Goal: Find contact information: Find contact information

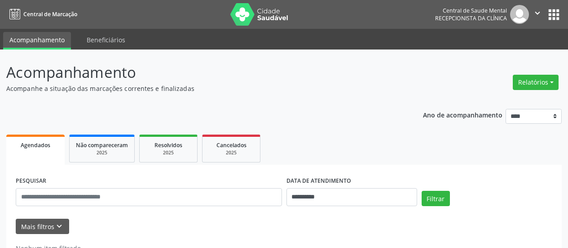
scroll to position [30, 0]
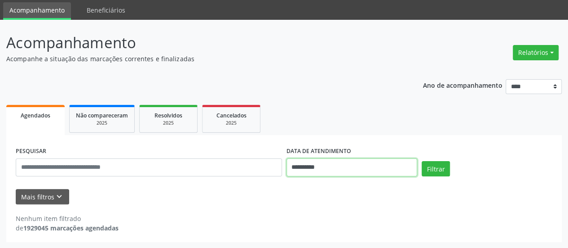
click at [309, 165] on input "**********" at bounding box center [352, 167] width 131 height 18
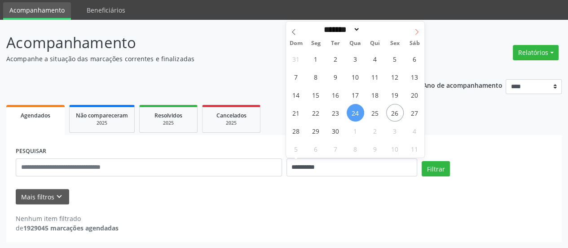
click at [420, 31] on span at bounding box center [416, 29] width 15 height 15
select select "*"
click at [354, 60] on span "1" at bounding box center [356, 59] width 18 height 18
type input "**********"
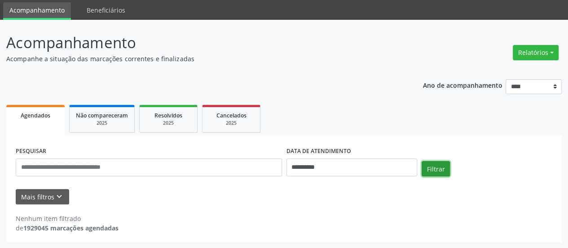
click at [430, 168] on button "Filtrar" at bounding box center [436, 168] width 28 height 15
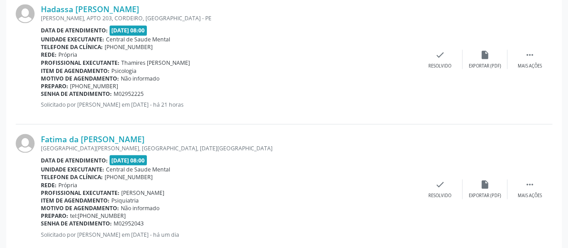
scroll to position [793, 0]
click at [139, 10] on link "Hadassa [PERSON_NAME]" at bounding box center [90, 9] width 98 height 10
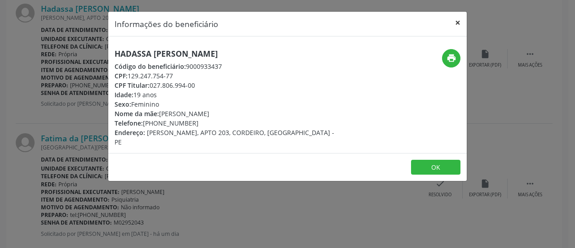
click at [454, 20] on button "×" at bounding box center [458, 23] width 18 height 22
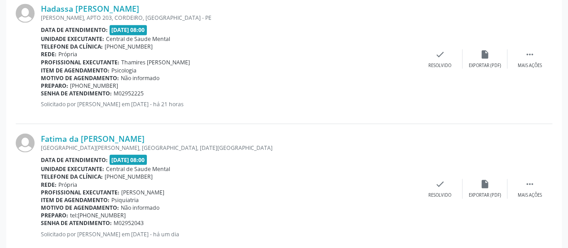
drag, startPoint x: 119, startPoint y: 84, endPoint x: 80, endPoint y: 83, distance: 38.7
click at [80, 83] on div "Preparo: [PHONE_NUMBER]" at bounding box center [229, 85] width 377 height 8
copy span "81 99954-6421"
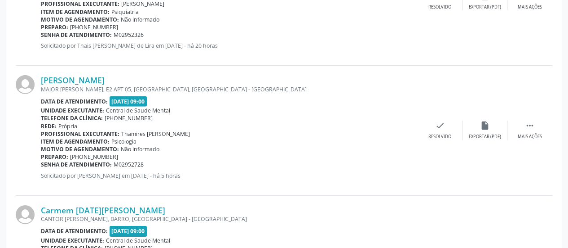
scroll to position [1378, 0]
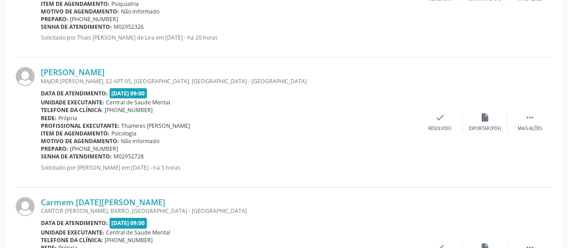
drag, startPoint x: 119, startPoint y: 147, endPoint x: 80, endPoint y: 147, distance: 38.6
click at [80, 147] on div "Preparo: [PHONE_NUMBER]" at bounding box center [229, 149] width 377 height 8
copy span "81 98417-1571"
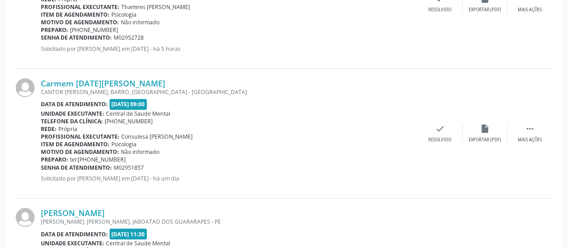
scroll to position [1512, 0]
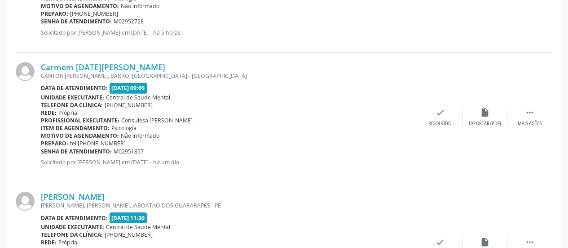
drag, startPoint x: 126, startPoint y: 140, endPoint x: 86, endPoint y: 139, distance: 39.5
click at [86, 139] on div "Preparo: tel:[PHONE_NUMBER]" at bounding box center [229, 143] width 377 height 8
copy span "81982071016"
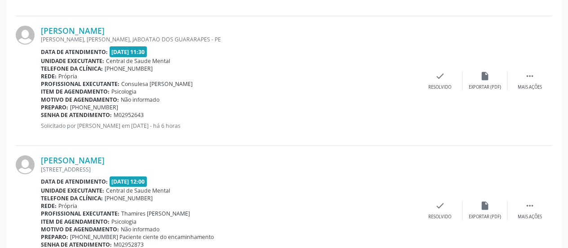
scroll to position [1692, 0]
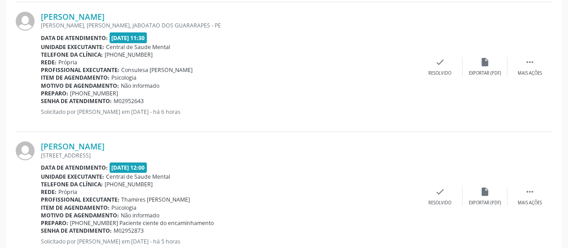
drag, startPoint x: 121, startPoint y: 90, endPoint x: 82, endPoint y: 92, distance: 39.1
click at [82, 92] on div "Preparo: [PHONE_NUMBER]" at bounding box center [229, 93] width 377 height 8
copy span "81 99788-3551"
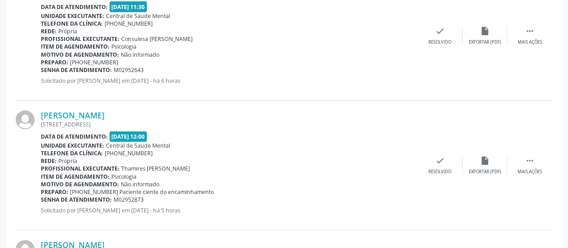
scroll to position [1782, 0]
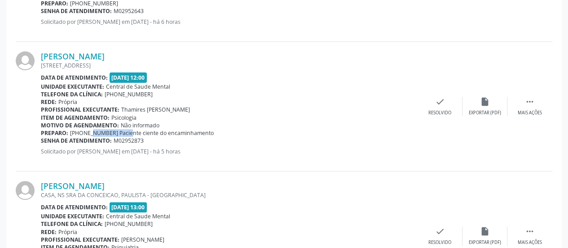
drag, startPoint x: 119, startPoint y: 130, endPoint x: 80, endPoint y: 130, distance: 38.6
click at [80, 130] on span "[PHONE_NUMBER] Paciente ciente do encaminhamento" at bounding box center [142, 133] width 144 height 8
copy span "81 99732-3451"
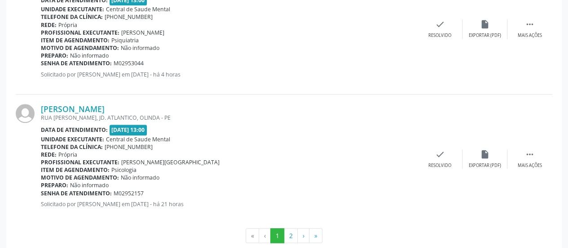
scroll to position [2002, 0]
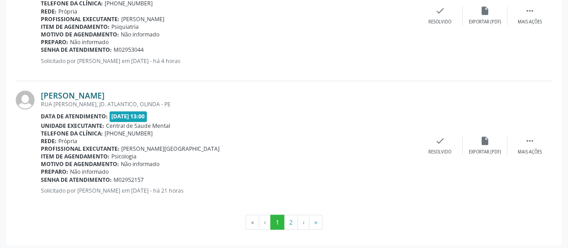
click at [102, 96] on link "[PERSON_NAME]" at bounding box center [73, 95] width 64 height 10
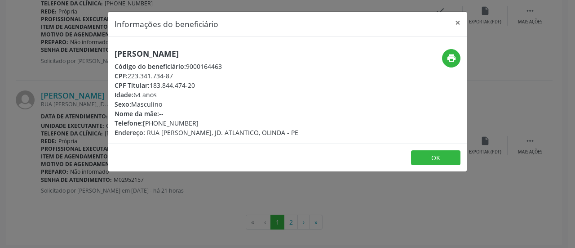
drag, startPoint x: 194, startPoint y: 122, endPoint x: 144, endPoint y: 121, distance: 50.3
click at [144, 121] on div "Telefone: [PHONE_NUMBER]" at bounding box center [207, 122] width 184 height 9
copy div "[PHONE_NUMBER]"
click at [458, 23] on button "×" at bounding box center [458, 23] width 18 height 22
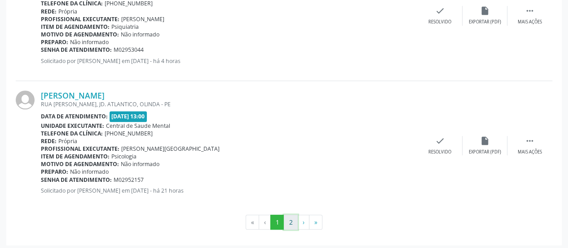
click at [292, 216] on button "2" at bounding box center [291, 221] width 14 height 15
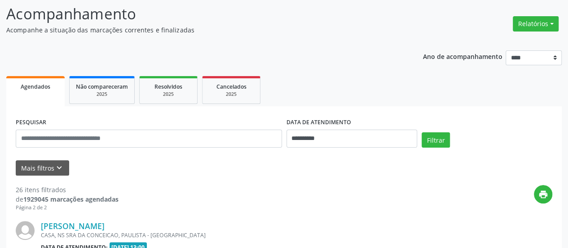
scroll to position [1493, 0]
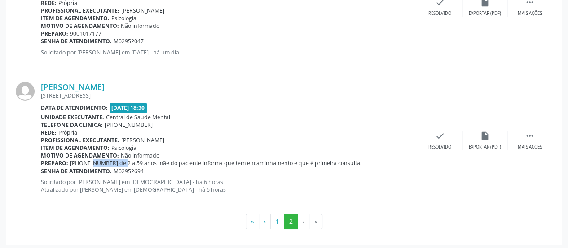
drag, startPoint x: 118, startPoint y: 162, endPoint x: 79, endPoint y: 163, distance: 38.7
click at [79, 163] on span "[PHONE_NUMBER] de 2 a 59 anos mãe do paciente informa que tem encaminhamento e …" at bounding box center [216, 163] width 292 height 8
copy span "81 98202-1924"
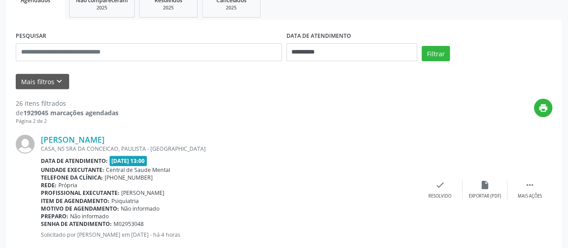
scroll to position [0, 0]
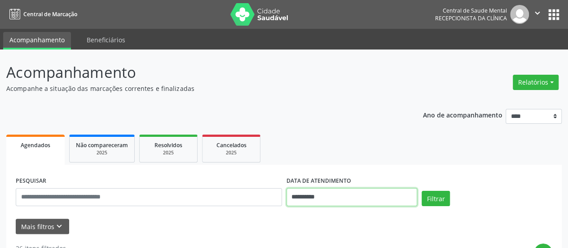
click at [291, 195] on input "**********" at bounding box center [352, 197] width 131 height 18
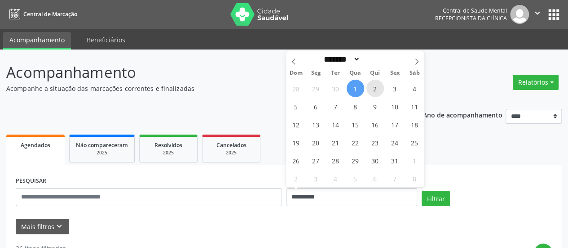
click at [375, 90] on span "2" at bounding box center [376, 89] width 18 height 18
type input "**********"
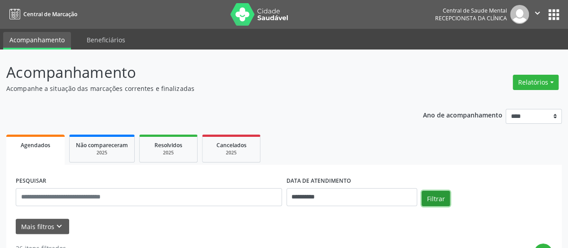
click at [432, 199] on button "Filtrar" at bounding box center [436, 198] width 28 height 15
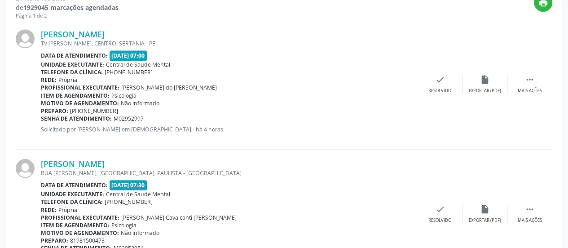
scroll to position [270, 0]
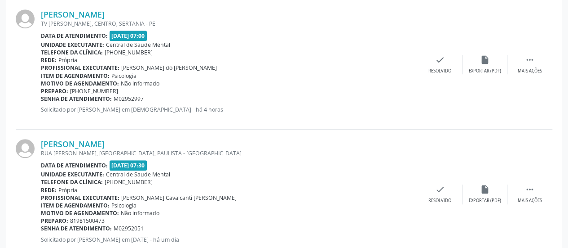
drag, startPoint x: 117, startPoint y: 91, endPoint x: 69, endPoint y: 90, distance: 48.5
click at [69, 90] on div "Preparo: [PHONE_NUMBER]" at bounding box center [229, 91] width 377 height 8
copy span "[PHONE_NUMBER]"
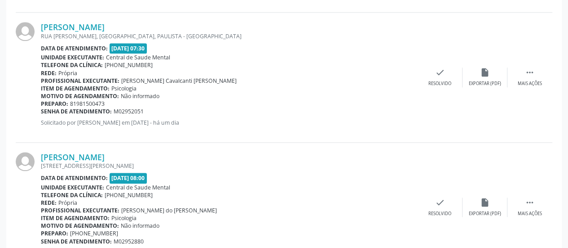
scroll to position [404, 0]
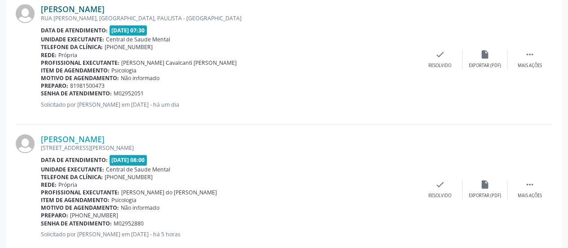
click at [105, 11] on link "[PERSON_NAME]" at bounding box center [73, 9] width 64 height 10
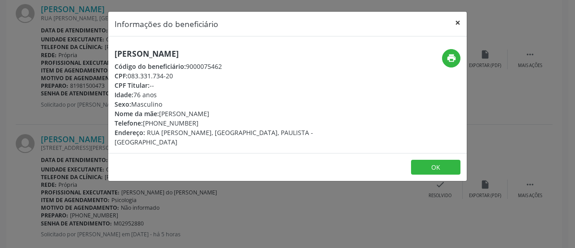
click at [458, 21] on button "×" at bounding box center [458, 23] width 18 height 22
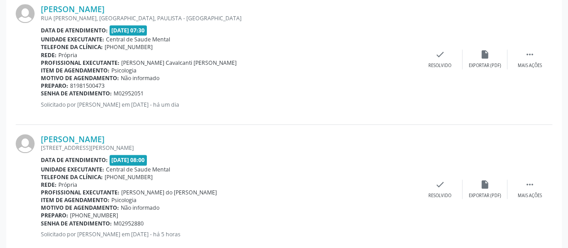
drag, startPoint x: 109, startPoint y: 84, endPoint x: 68, endPoint y: 82, distance: 40.5
click at [68, 82] on div "Preparo: 81981500473" at bounding box center [229, 86] width 377 height 8
copy span "81981500473"
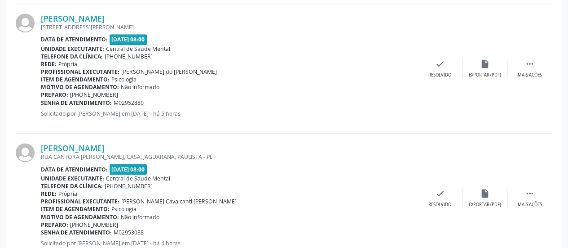
scroll to position [539, 0]
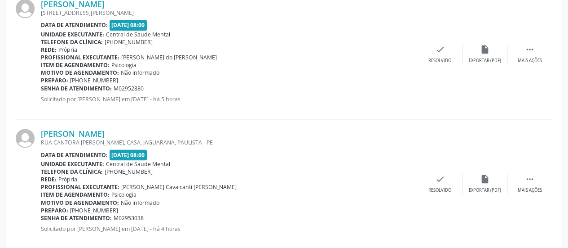
drag, startPoint x: 123, startPoint y: 79, endPoint x: 81, endPoint y: 80, distance: 42.3
click at [81, 80] on div "Preparo: [PHONE_NUMBER]" at bounding box center [229, 80] width 377 height 8
copy span "81 99609-2057"
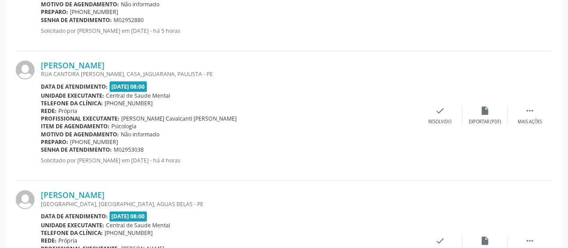
scroll to position [629, 0]
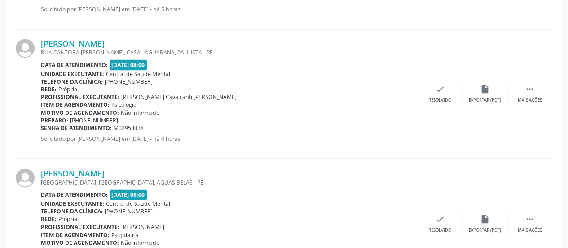
drag, startPoint x: 120, startPoint y: 120, endPoint x: 80, endPoint y: 120, distance: 40.4
click at [80, 120] on div "Preparo: [PHONE_NUMBER]" at bounding box center [229, 120] width 377 height 8
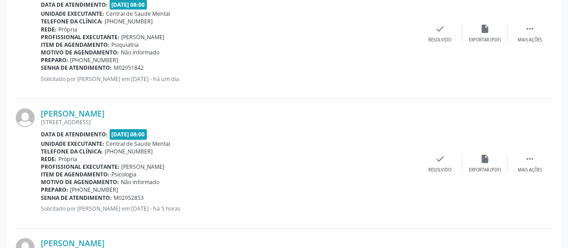
scroll to position [988, 0]
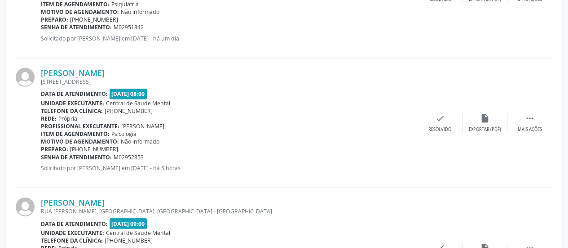
drag, startPoint x: 120, startPoint y: 148, endPoint x: 79, endPoint y: 149, distance: 40.4
click at [79, 149] on div "Preparo: [PHONE_NUMBER]" at bounding box center [229, 149] width 377 height 8
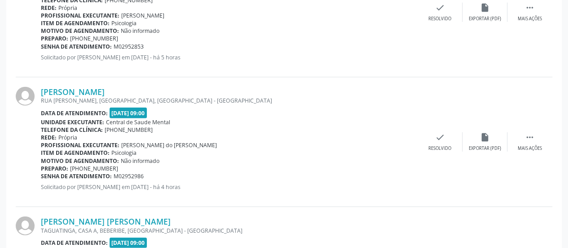
scroll to position [1123, 0]
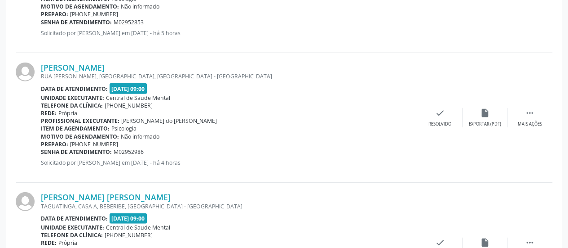
drag, startPoint x: 117, startPoint y: 143, endPoint x: 69, endPoint y: 142, distance: 48.1
click at [69, 142] on div "Preparo: [PHONE_NUMBER]" at bounding box center [229, 144] width 377 height 8
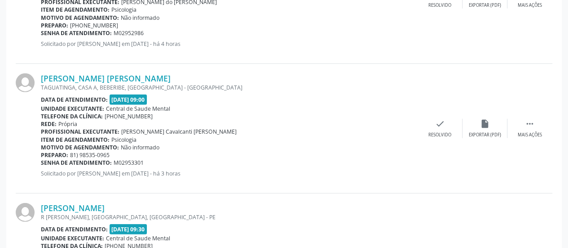
scroll to position [1303, 0]
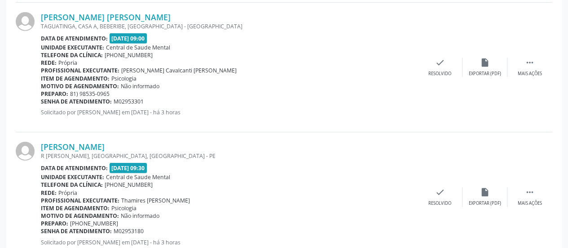
drag, startPoint x: 111, startPoint y: 94, endPoint x: 69, endPoint y: 91, distance: 42.4
click at [69, 91] on div "Preparo: 81) 98535-0965" at bounding box center [229, 94] width 377 height 8
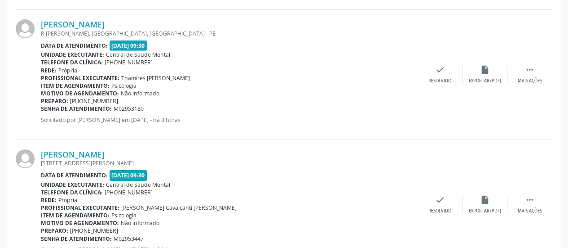
scroll to position [1438, 0]
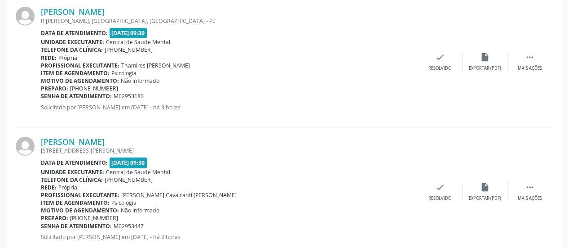
drag, startPoint x: 122, startPoint y: 86, endPoint x: 80, endPoint y: 89, distance: 41.8
click at [80, 89] on div "Preparo: [PHONE_NUMBER]" at bounding box center [229, 88] width 377 height 8
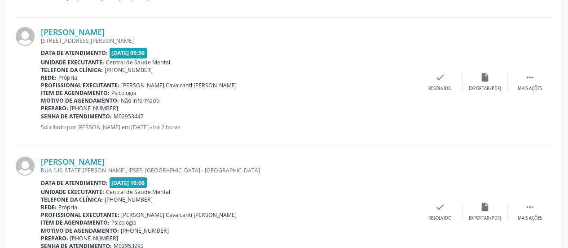
scroll to position [1528, 0]
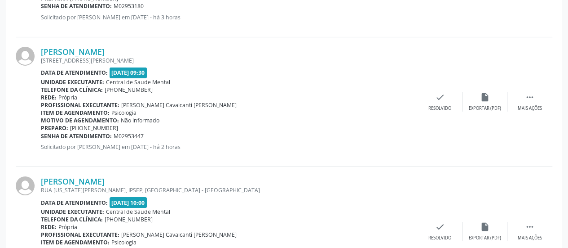
drag, startPoint x: 123, startPoint y: 125, endPoint x: 80, endPoint y: 127, distance: 42.3
click at [80, 128] on div "Preparo: [PHONE_NUMBER]" at bounding box center [229, 128] width 377 height 8
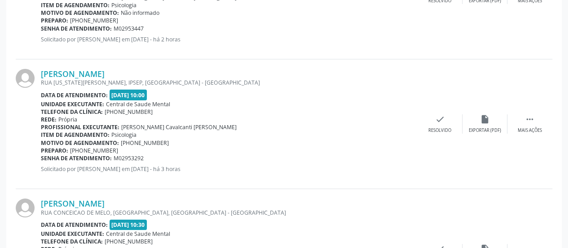
scroll to position [1662, 0]
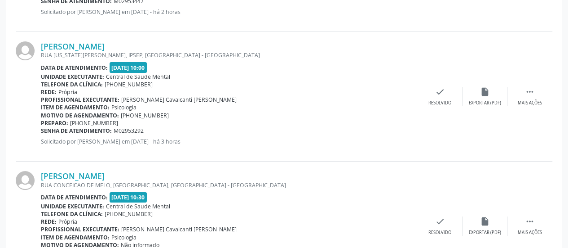
drag, startPoint x: 114, startPoint y: 122, endPoint x: 69, endPoint y: 120, distance: 45.0
click at [69, 120] on div "Preparo: [PHONE_NUMBER]" at bounding box center [229, 123] width 377 height 8
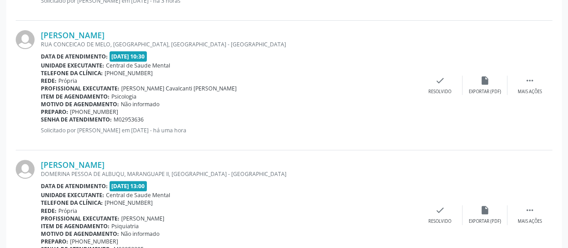
scroll to position [1789, 0]
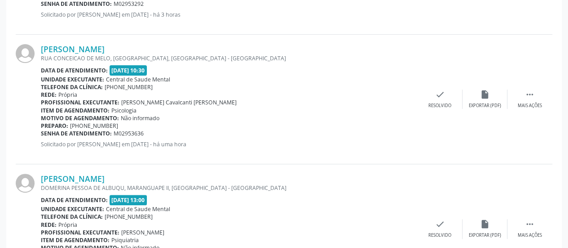
drag, startPoint x: 120, startPoint y: 122, endPoint x: 79, endPoint y: 125, distance: 40.6
click at [79, 125] on div "Preparo: [PHONE_NUMBER]" at bounding box center [229, 126] width 377 height 8
click at [104, 48] on link "[PERSON_NAME]" at bounding box center [73, 49] width 64 height 10
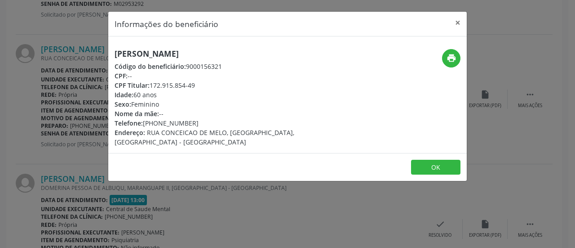
drag, startPoint x: 196, startPoint y: 122, endPoint x: 144, endPoint y: 121, distance: 52.6
click at [144, 121] on div "Telefone: [PHONE_NUMBER]" at bounding box center [228, 122] width 226 height 9
click at [455, 22] on button "×" at bounding box center [458, 23] width 18 height 22
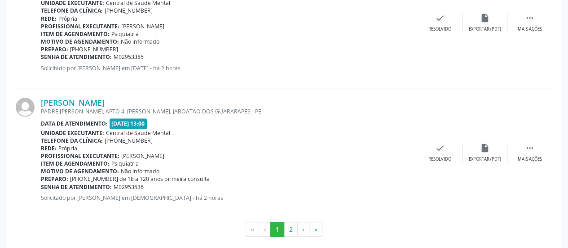
scroll to position [2002, 0]
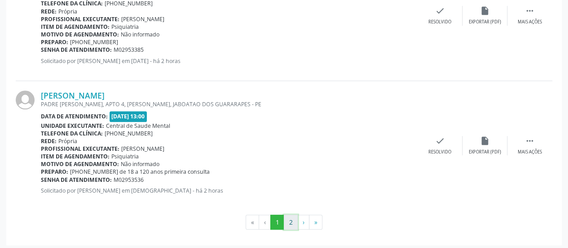
click at [292, 216] on button "2" at bounding box center [291, 221] width 14 height 15
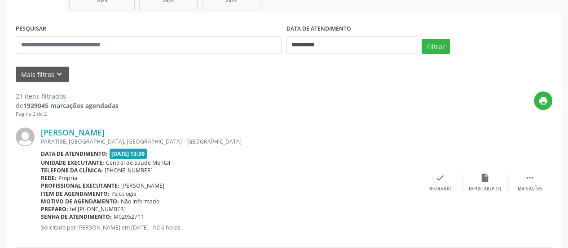
scroll to position [209, 0]
